Goal: Ask a question: Seek information or help from site administrators or community

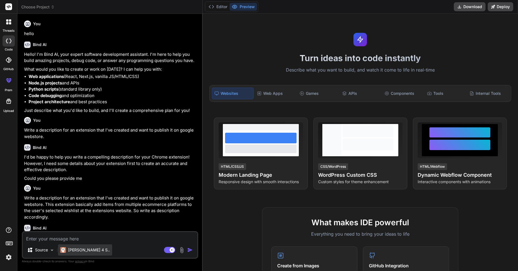
scroll to position [163, 0]
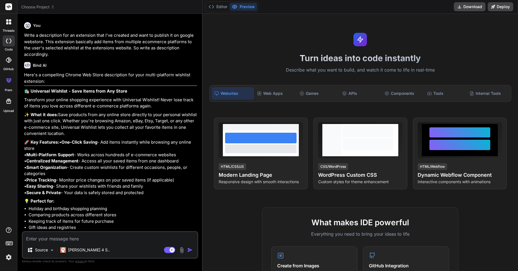
click at [79, 240] on textarea at bounding box center [110, 237] width 175 height 10
paste textarea "An extension must have a single purpose that is narrow and easy-to-understand"
type textarea "An extension must have a single purpose that is narrow and easy-to-understand"
type textarea "x"
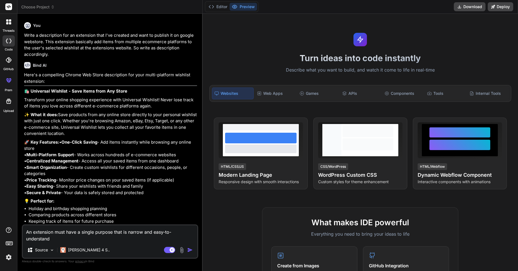
type textarea "w"
type textarea "x"
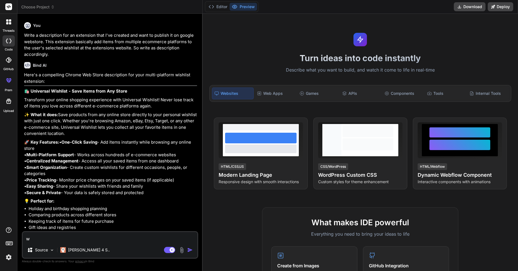
type textarea "wr"
type textarea "x"
type textarea "wri"
type textarea "x"
type textarea "writ"
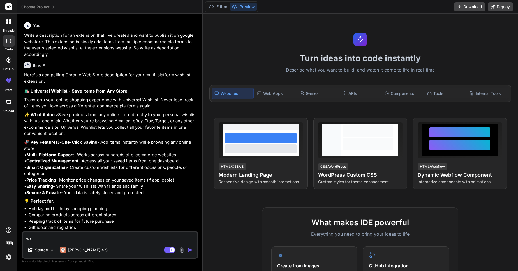
type textarea "x"
type textarea "write"
type textarea "x"
type textarea "write"
type textarea "x"
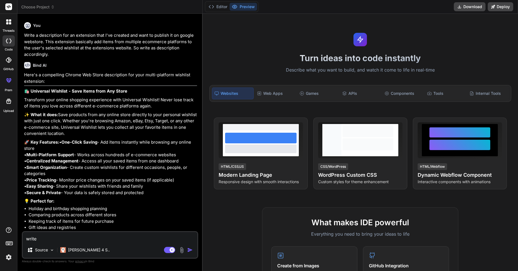
type textarea "write f"
type textarea "x"
type textarea "write fe"
type textarea "x"
type textarea "write few"
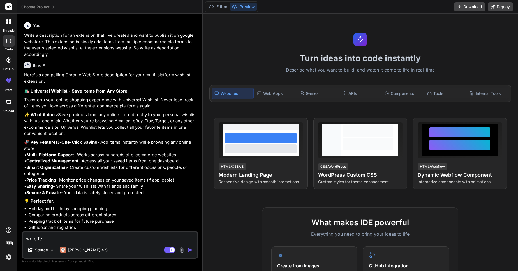
type textarea "x"
type textarea "write few"
type textarea "x"
type textarea "write few w"
type textarea "x"
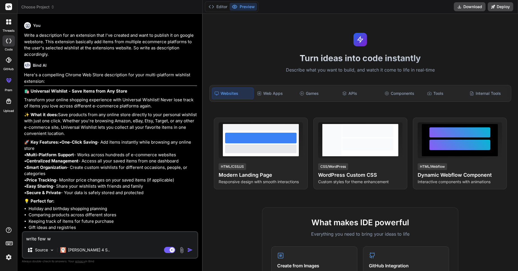
type textarea "write few wo"
type textarea "x"
type textarea "write few wor"
type textarea "x"
type textarea "write few word"
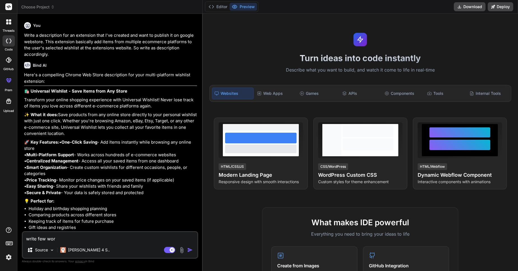
type textarea "x"
type textarea "write few words"
type textarea "x"
type textarea "write few words"
type textarea "x"
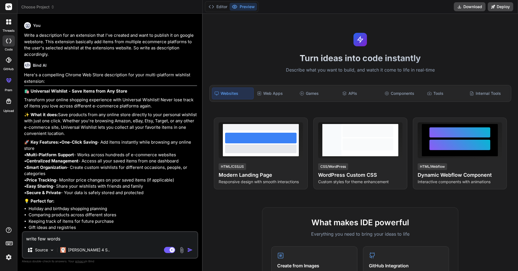
type textarea "write few words f"
type textarea "x"
type textarea "write few words fo"
type textarea "x"
type textarea "write few words for"
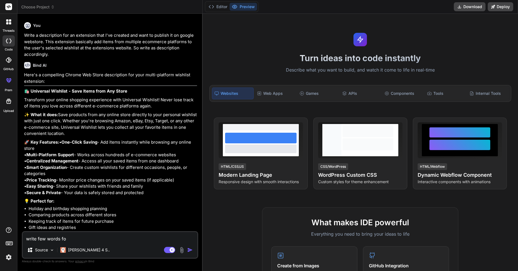
type textarea "x"
type textarea "write few words for"
type textarea "x"
type textarea "write few words for s"
type textarea "x"
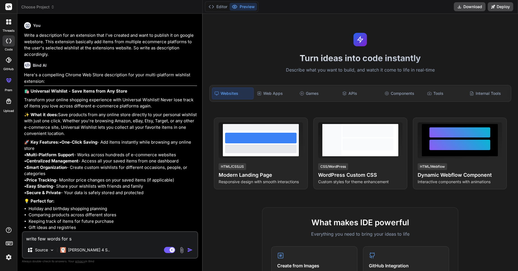
type textarea "write few words for si"
type textarea "x"
type textarea "write few words for sin"
type textarea "x"
type textarea "write few words for sing"
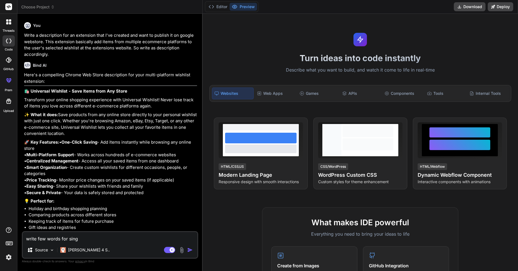
type textarea "x"
type textarea "write few words for singl"
type textarea "x"
type textarea "write few words for single"
type textarea "x"
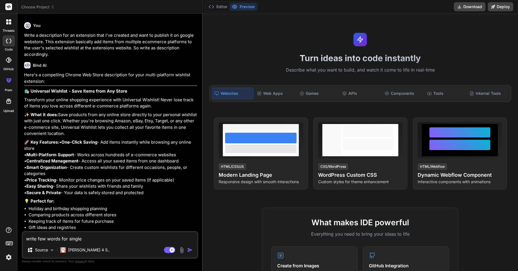
type textarea "write few words for single"
type textarea "x"
type textarea "write few words for single p"
type textarea "x"
type textarea "write few words for single pu"
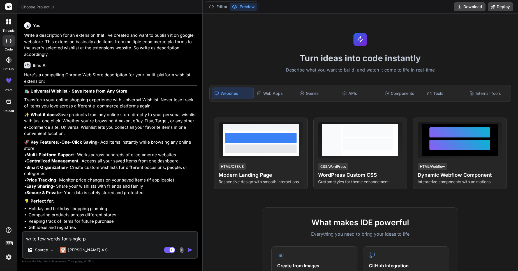
type textarea "x"
type textarea "write few words for single pur"
type textarea "x"
type textarea "write few words for single purp"
type textarea "x"
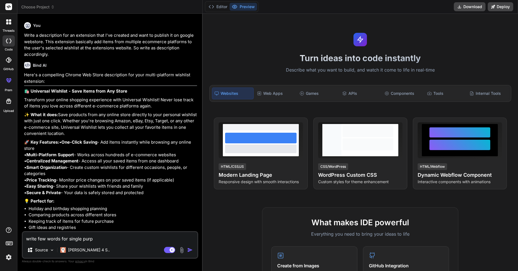
type textarea "write few words for single purpo"
type textarea "x"
type textarea "write few words for single purpos"
type textarea "x"
type textarea "write few words for single purpose"
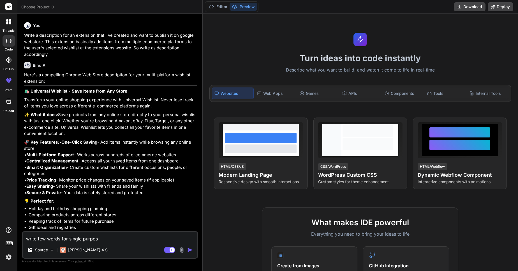
type textarea "x"
type textarea "write few words for single purpose"
type textarea "x"
type textarea "write few words for single purpose f"
type textarea "x"
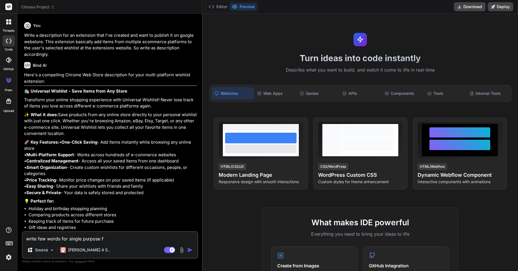
type textarea "write few words for single purpose fo"
type textarea "x"
type textarea "write few words for single purpose for"
type textarea "x"
type textarea "write few words for single purpose for"
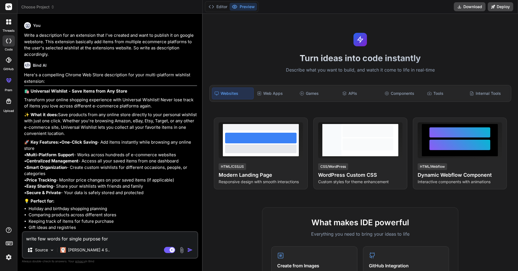
type textarea "x"
type textarea "write few words for single purpose for t"
type textarea "x"
type textarea "write few words for single purpose for th"
type textarea "x"
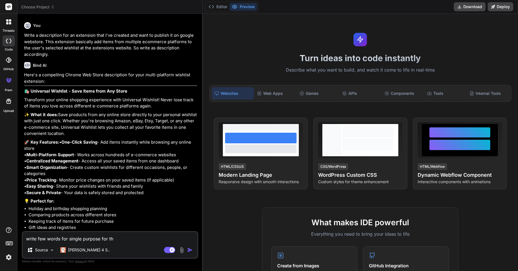
type textarea "write few words for single purpose for the"
type textarea "x"
type textarea "write few words for single purpose for the"
type textarea "x"
type textarea "write few words for single purpose for the s"
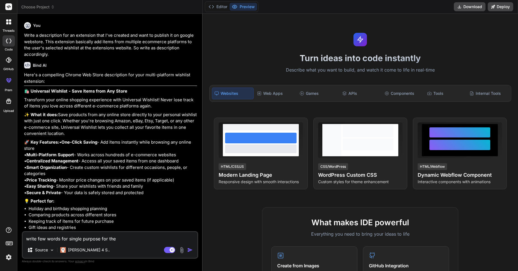
type textarea "x"
type textarea "write few words for single purpose for the sa"
type textarea "x"
type textarea "write few words for single purpose for the sam"
type textarea "x"
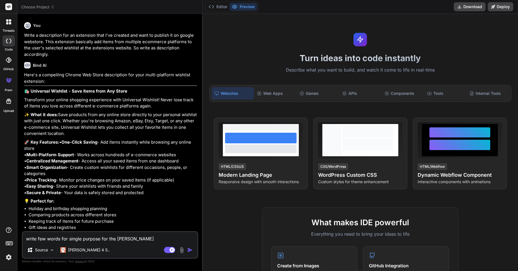
type textarea "write few words for single purpose for the same"
type textarea "x"
type textarea "write few words for single purpose for the same"
type textarea "x"
type textarea "write few words for single purpose for the same e"
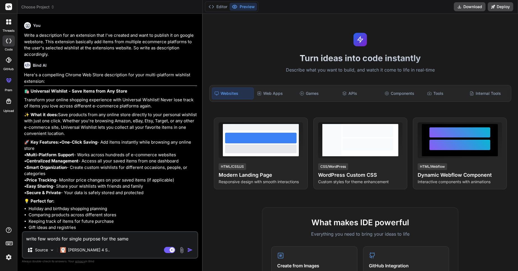
type textarea "x"
type textarea "write few words for single purpose for the same ex"
type textarea "x"
type textarea "write few words for single purpose for the same ext"
type textarea "x"
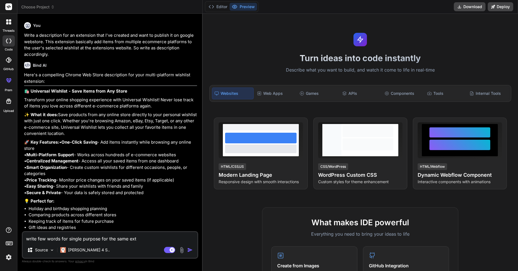
type textarea "write few words for single purpose for the same exte"
type textarea "x"
type textarea "write few words for single purpose for the same exten"
type textarea "x"
type textarea "write few words for single purpose for the same extens"
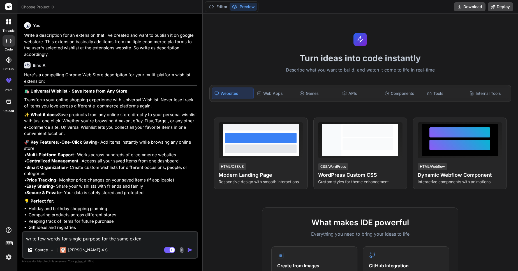
type textarea "x"
type textarea "write few words for single purpose for the same extensi"
type textarea "x"
type textarea "write few words for single purpose for the same extensio"
type textarea "x"
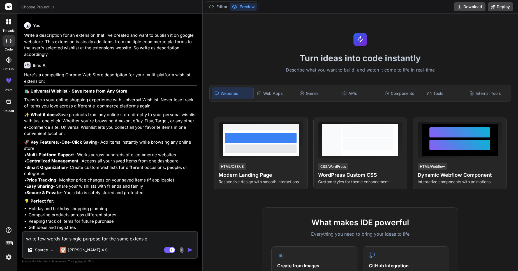
type textarea "write few words for single purpose for the same extension"
type textarea "x"
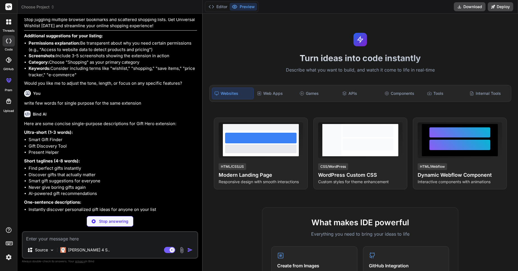
scroll to position [448, 0]
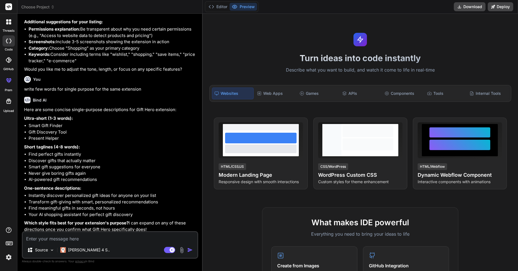
type textarea "x"
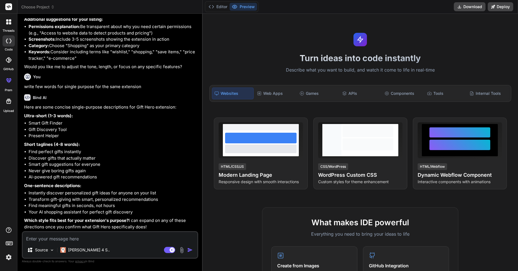
click at [76, 239] on textarea at bounding box center [110, 237] width 175 height 10
type textarea "I"
type textarea "x"
type textarea "In"
type textarea "x"
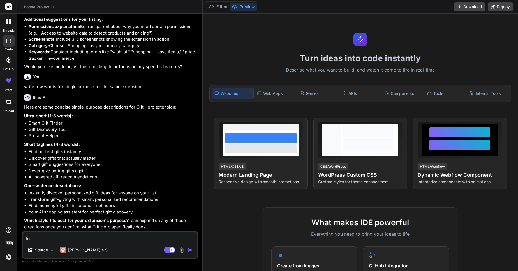
type textarea "In"
type textarea "x"
type textarea "In o"
type textarea "x"
type textarea "In ou"
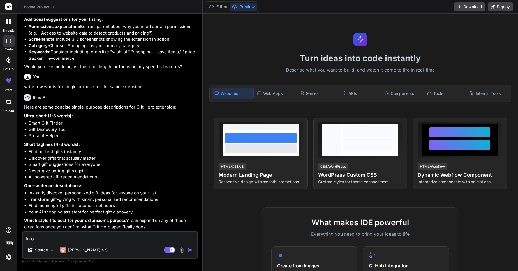
type textarea "x"
type textarea "In our"
type textarea "x"
type textarea "In our"
type textarea "x"
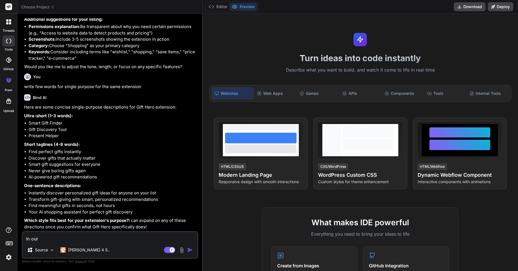
type textarea "In our e"
type textarea "x"
type textarea "In our ex"
type textarea "x"
type textarea "In our ext"
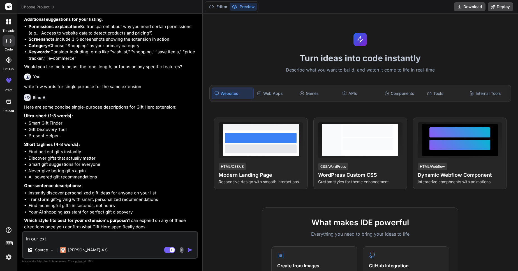
type textarea "x"
type textarea "In our exte"
type textarea "x"
type textarea "In our exten"
type textarea "x"
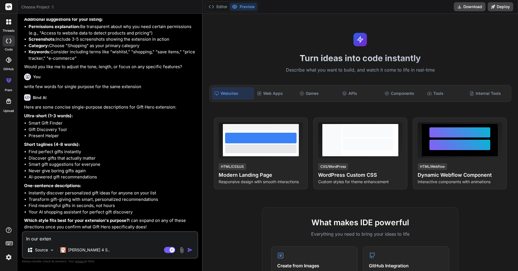
type textarea "In our extens"
type textarea "x"
type textarea "In our extensi"
type textarea "x"
type textarea "In our extensio"
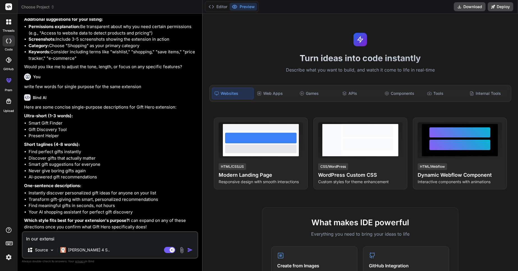
type textarea "x"
type textarea "In our extension"
type textarea "x"
type textarea "In our extension"
type textarea "x"
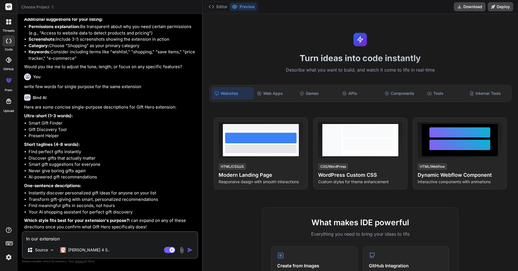
type textarea "In our extension w"
type textarea "x"
type textarea "In our extension we"
type textarea "x"
type textarea "In our extension we'"
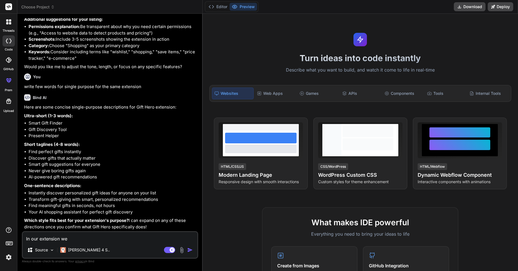
type textarea "x"
type textarea "In our extension we'r"
type textarea "x"
type textarea "In our extension we're"
type textarea "x"
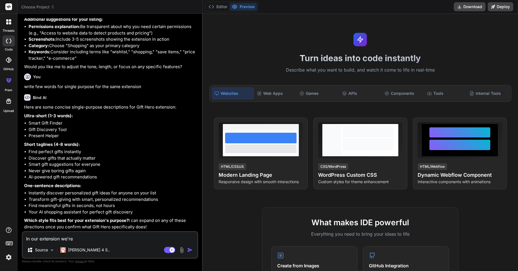
type textarea "In our extension we're"
type textarea "x"
type textarea "In our extension we're a"
type textarea "x"
type textarea "In our extension we're ac"
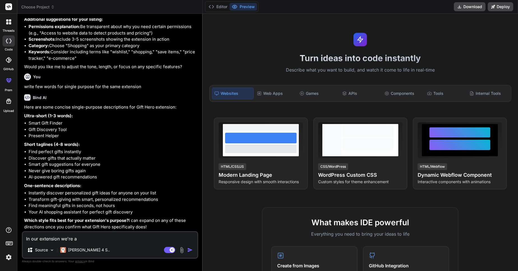
type textarea "x"
type textarea "In our extension we're acc"
type textarea "x"
type textarea "In our extension we're acce"
type textarea "x"
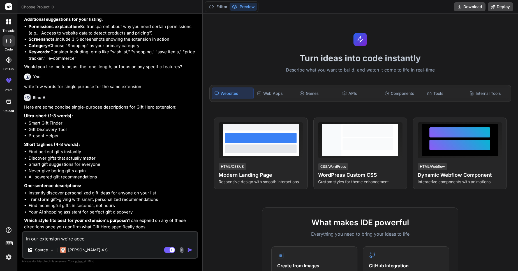
type textarea "In our extension we're acces"
type textarea "x"
type textarea "In our extension we're access"
type textarea "x"
type textarea "In our extension we're accessi"
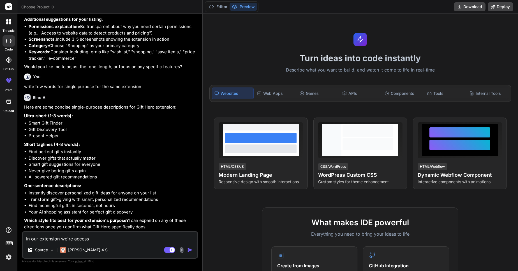
type textarea "x"
type textarea "In our extension we're accessin"
type textarea "x"
type textarea "In our extension we're accessing"
type textarea "x"
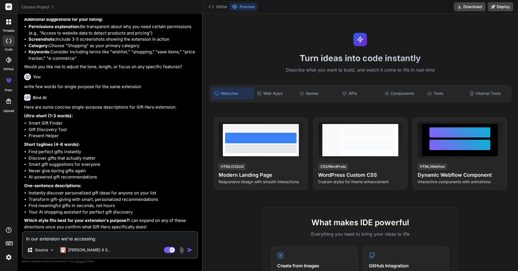
type textarea "In our extension we're accessing"
type textarea "x"
type textarea "In our extension we're accessing b"
type textarea "x"
type textarea "In our extension we're accessing br"
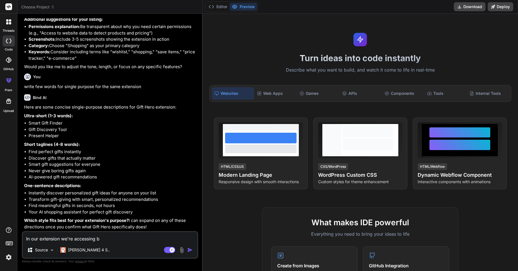
type textarea "x"
type textarea "In our extension we're accessing bro"
type textarea "x"
type textarea "In our extension we're accessing brow"
type textarea "x"
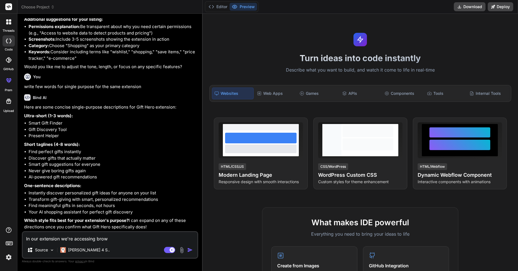
type textarea "In our extension we're accessing brows"
type textarea "x"
type textarea "In our extension we're accessing browse"
type textarea "x"
type textarea "In our extension we're accessing browser"
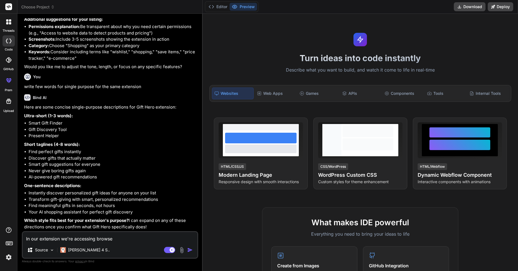
type textarea "x"
type textarea "In our extension we're accessing browser'"
type textarea "x"
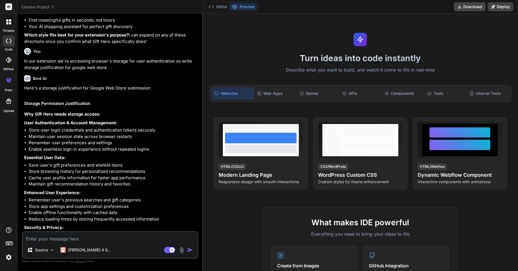
scroll to position [652, 0]
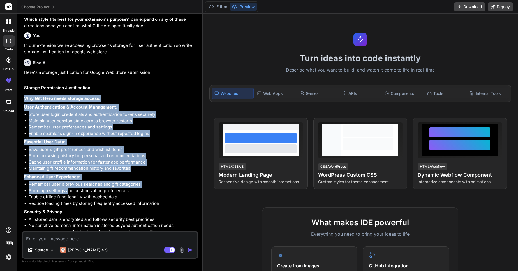
drag, startPoint x: 25, startPoint y: 103, endPoint x: 70, endPoint y: 198, distance: 104.9
click at [70, 198] on div "Here's a storage justification for Google Web Store submission: Storage Permiss…" at bounding box center [110, 180] width 173 height 222
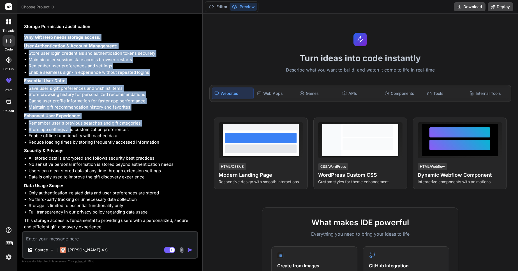
scroll to position [720, 0]
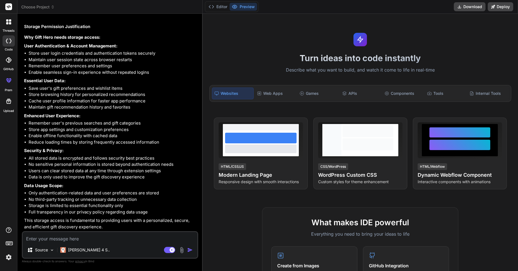
click at [160, 206] on li "Storage is limited to essential functionality only" at bounding box center [113, 205] width 169 height 6
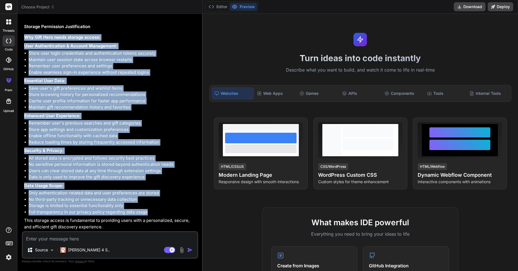
drag, startPoint x: 153, startPoint y: 214, endPoint x: 22, endPoint y: 39, distance: 217.9
click at [22, 39] on div "You hello Bind AI Hello! I'm Bind AI, your expert software development assistan…" at bounding box center [110, 144] width 176 height 252
copy div "Why Gift Hero needs storage access: User Authentication & Account Management: S…"
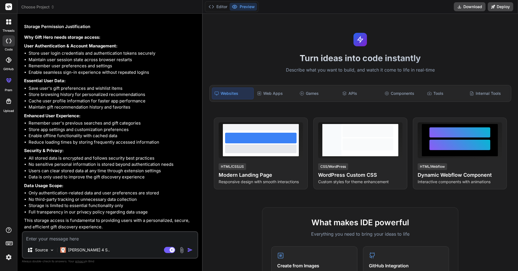
click at [99, 237] on textarea at bounding box center [110, 237] width 175 height 10
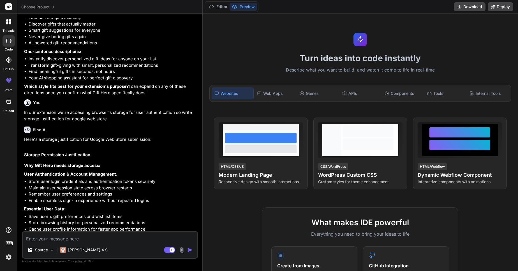
scroll to position [551, 0]
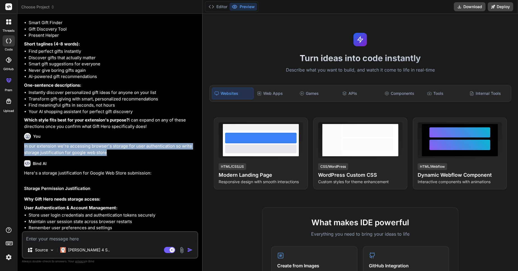
drag, startPoint x: 110, startPoint y: 161, endPoint x: 22, endPoint y: 155, distance: 87.9
click at [22, 155] on div "You hello Bind AI Hello! I'm Bind AI, your expert software development assistan…" at bounding box center [110, 144] width 176 height 252
copy p "In our extension we're accessing browser's storage for user authentication so w…"
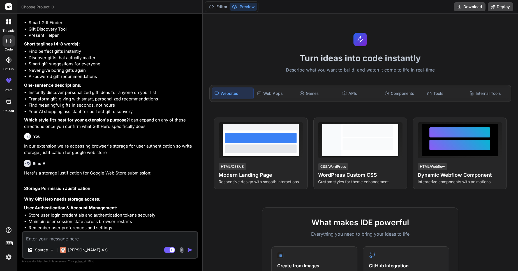
click at [70, 241] on textarea at bounding box center [110, 237] width 175 height 10
paste textarea "In our extension we're accessing browser's storage for user authentication so w…"
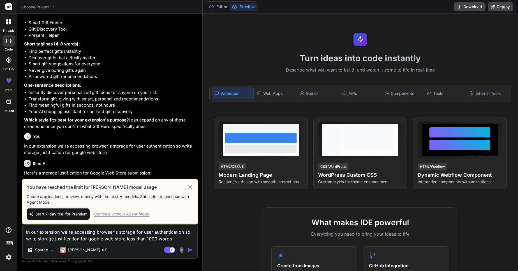
click at [190, 186] on icon at bounding box center [190, 187] width 6 height 7
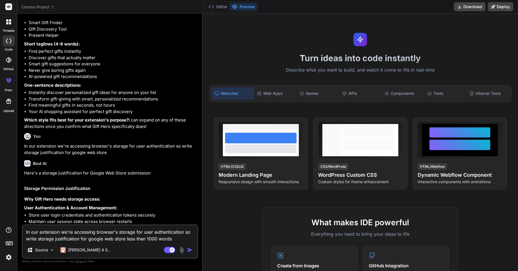
drag, startPoint x: 174, startPoint y: 239, endPoint x: 24, endPoint y: 230, distance: 150.6
click at [24, 230] on textarea "In our extension we're accessing browser's storage for user authentication so w…" at bounding box center [110, 233] width 175 height 17
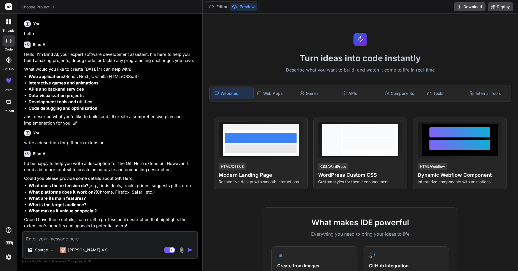
click at [62, 239] on textarea at bounding box center [110, 237] width 175 height 10
type textarea "In our extension we're accessing browser's storage for user authentication so w…"
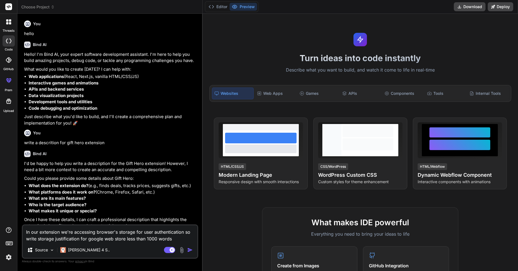
type textarea "x"
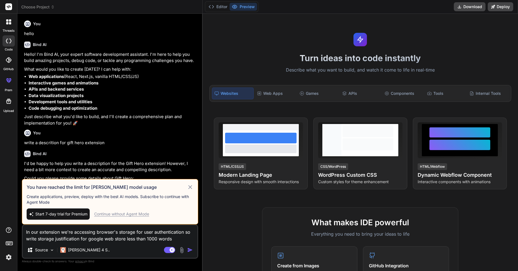
type textarea "In our extension we're accessing browser's storage for user authentication so w…"
click at [191, 186] on icon at bounding box center [190, 187] width 6 height 7
type textarea "x"
